Goal: Find specific page/section: Find specific page/section

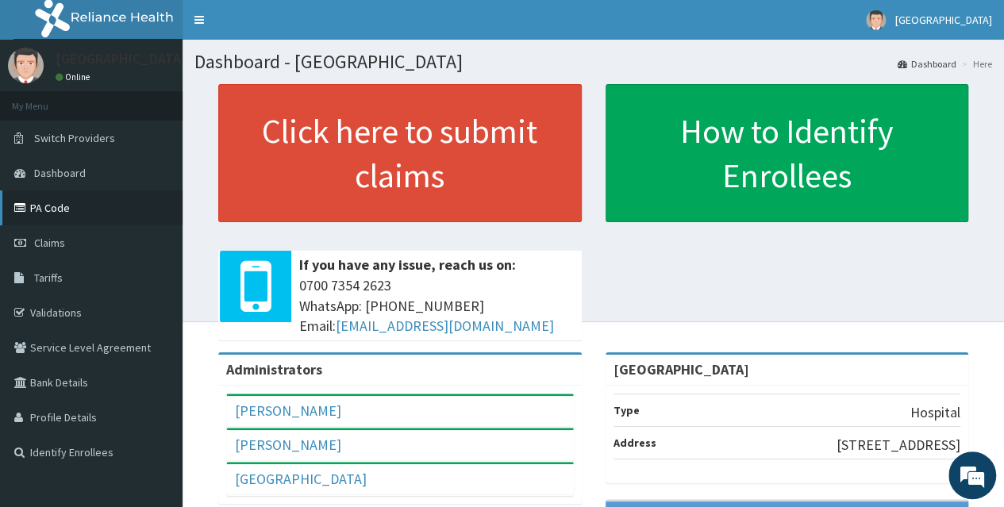
click at [57, 213] on link "PA Code" at bounding box center [91, 208] width 183 height 35
click at [87, 209] on link "PA Code" at bounding box center [91, 208] width 183 height 35
click at [80, 207] on link "PA Code" at bounding box center [91, 208] width 183 height 35
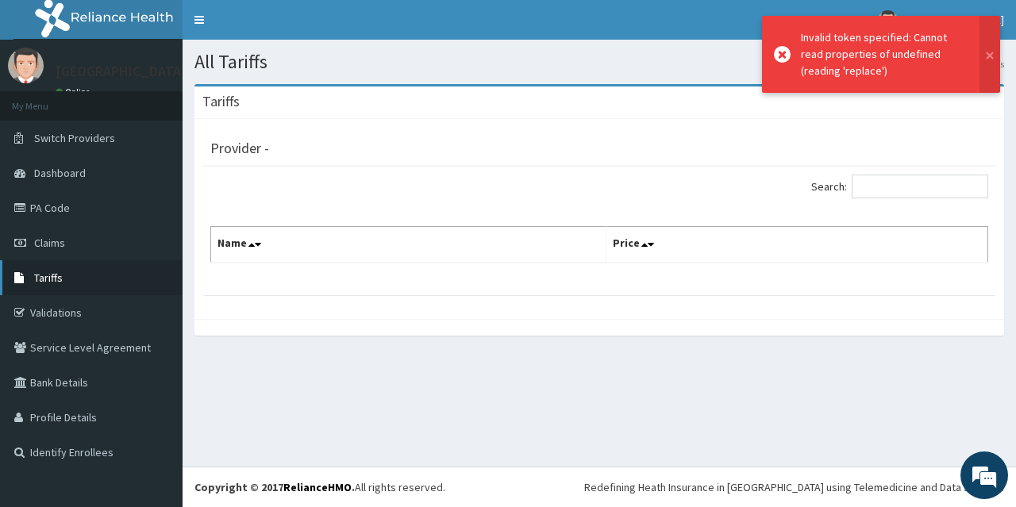
click at [64, 274] on link "Tariffs" at bounding box center [91, 277] width 183 height 35
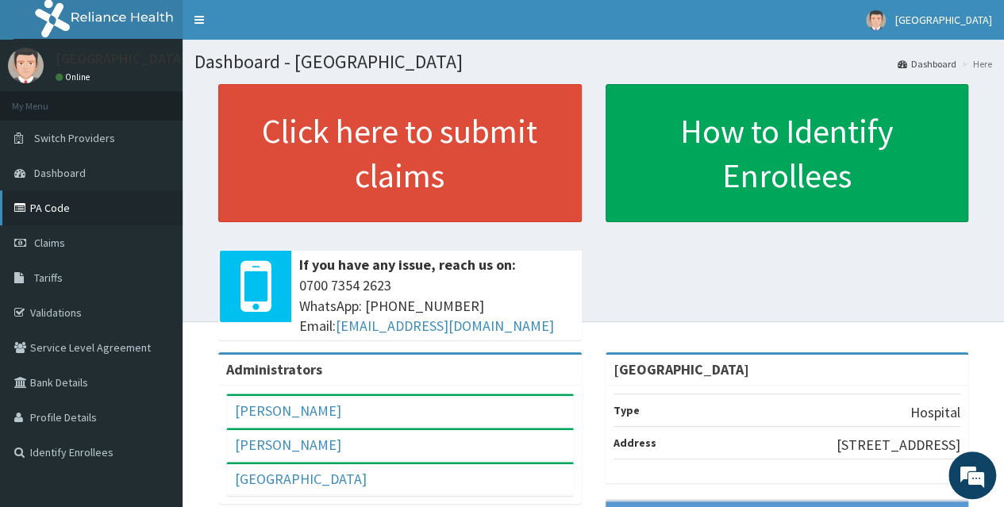
click at [51, 205] on link "PA Code" at bounding box center [91, 208] width 183 height 35
click at [89, 218] on link "PA Code" at bounding box center [91, 208] width 183 height 35
